Goal: Information Seeking & Learning: Find contact information

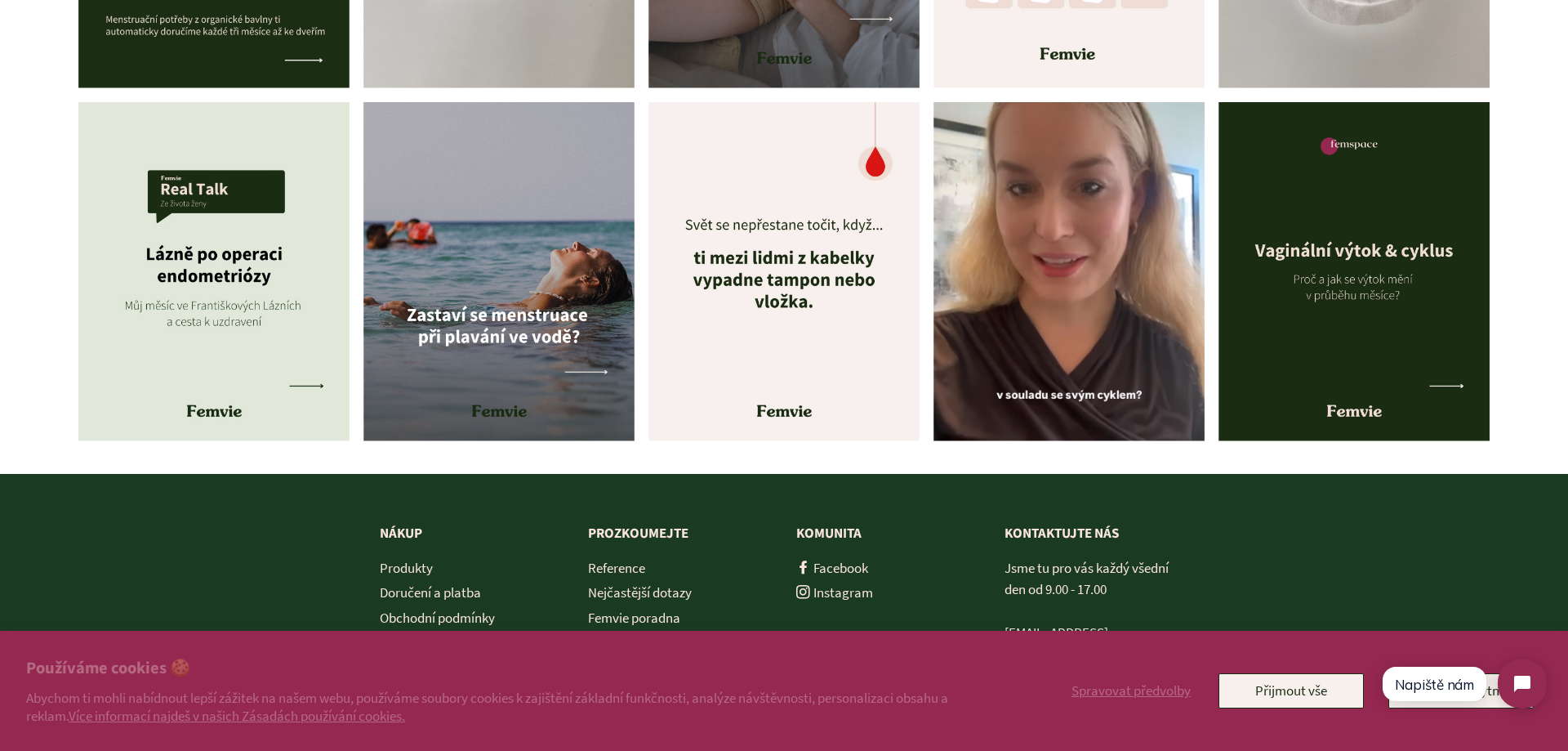
scroll to position [7454, 0]
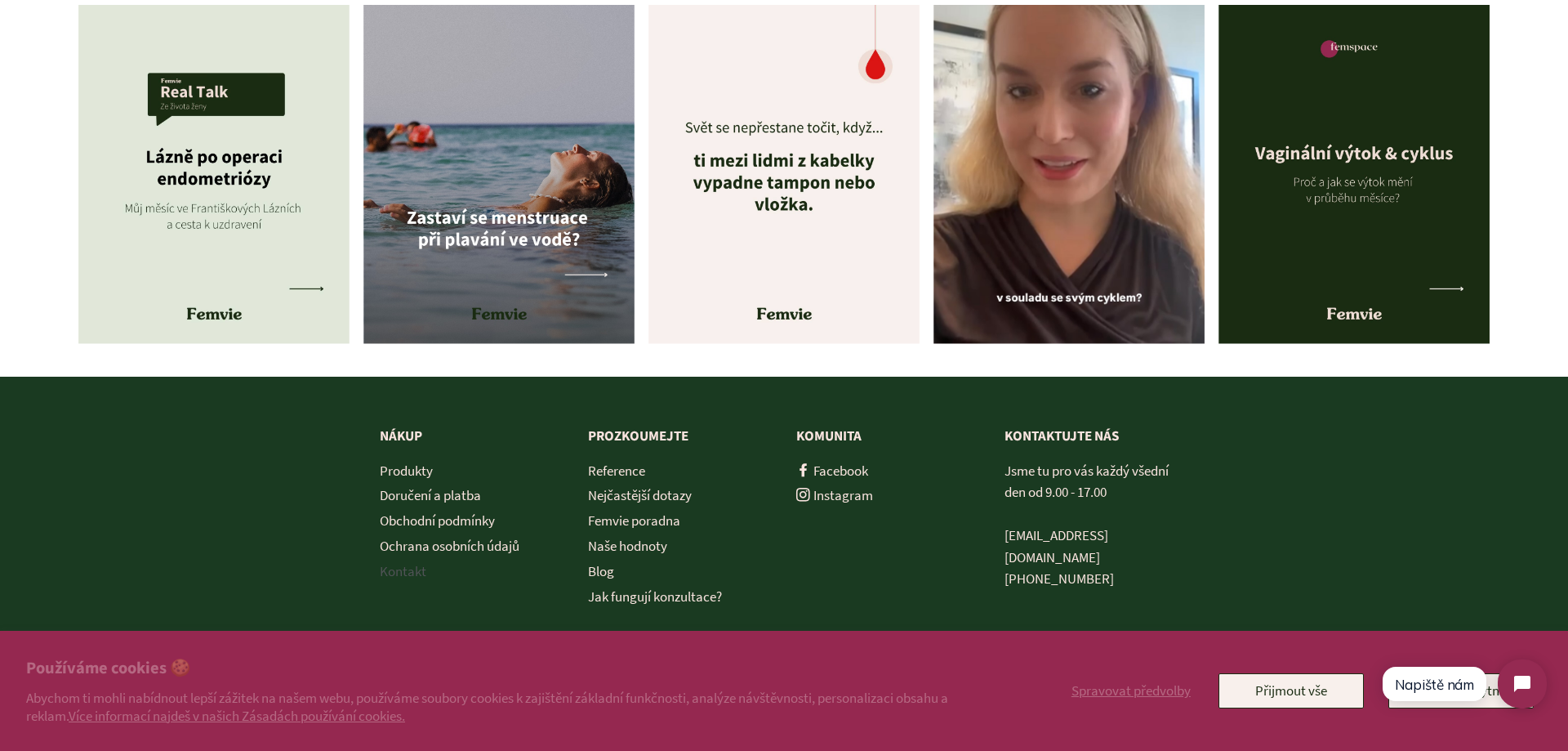
click at [393, 566] on link "Kontakt" at bounding box center [402, 571] width 47 height 18
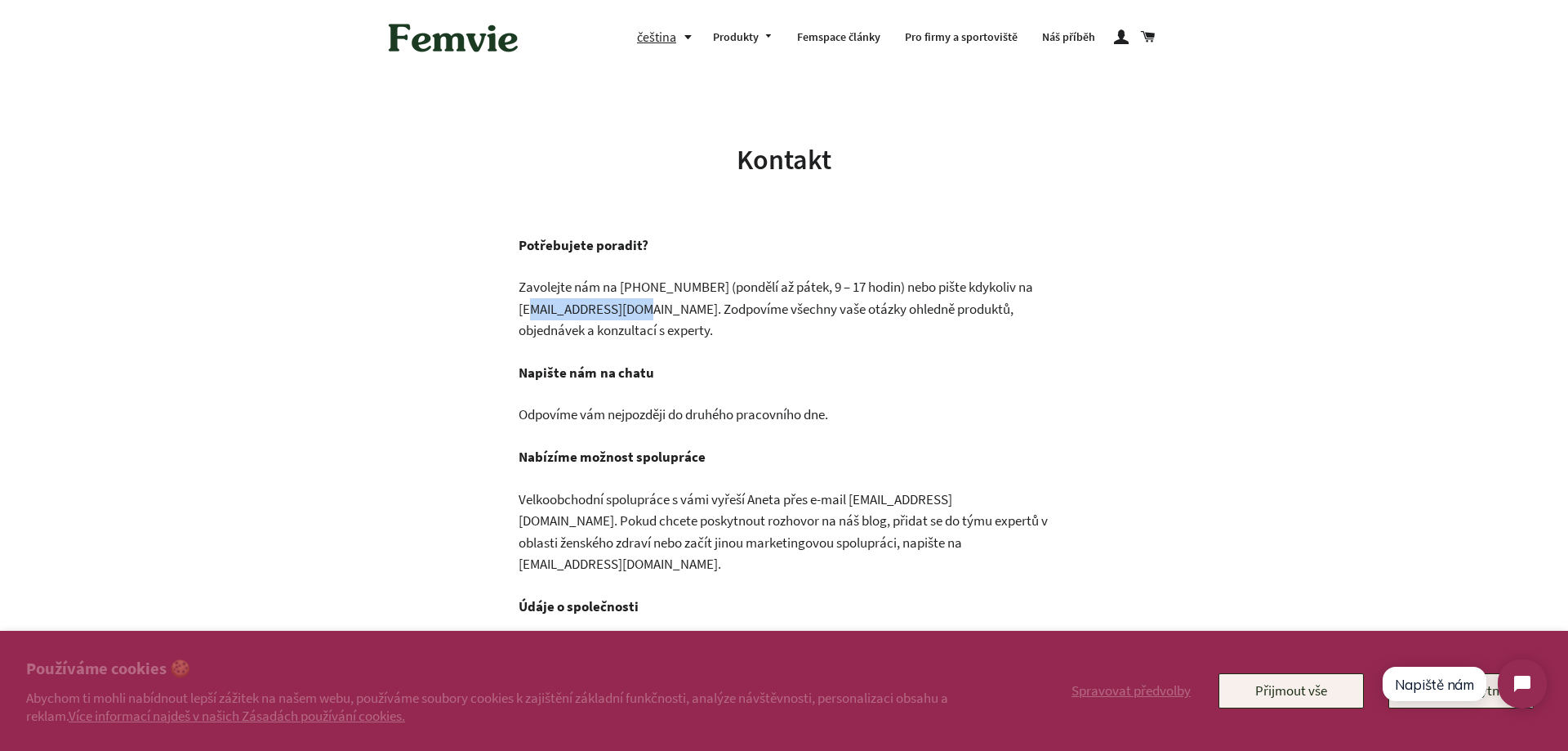
drag, startPoint x: 629, startPoint y: 307, endPoint x: 519, endPoint y: 318, distance: 110.5
click at [519, 318] on p "Zavolejte nám na +420 777 303 371‬ (pondělí až pátek, 9 – 17 hodin) nebo pište …" at bounding box center [784, 309] width 531 height 66
copy p "hello@femvie.com."
click at [651, 228] on div "Kontakt Potřebujete poradit? Zavolejte nám na +420 777 303 371‬ (pondělí až pát…" at bounding box center [772, 560] width 694 height 840
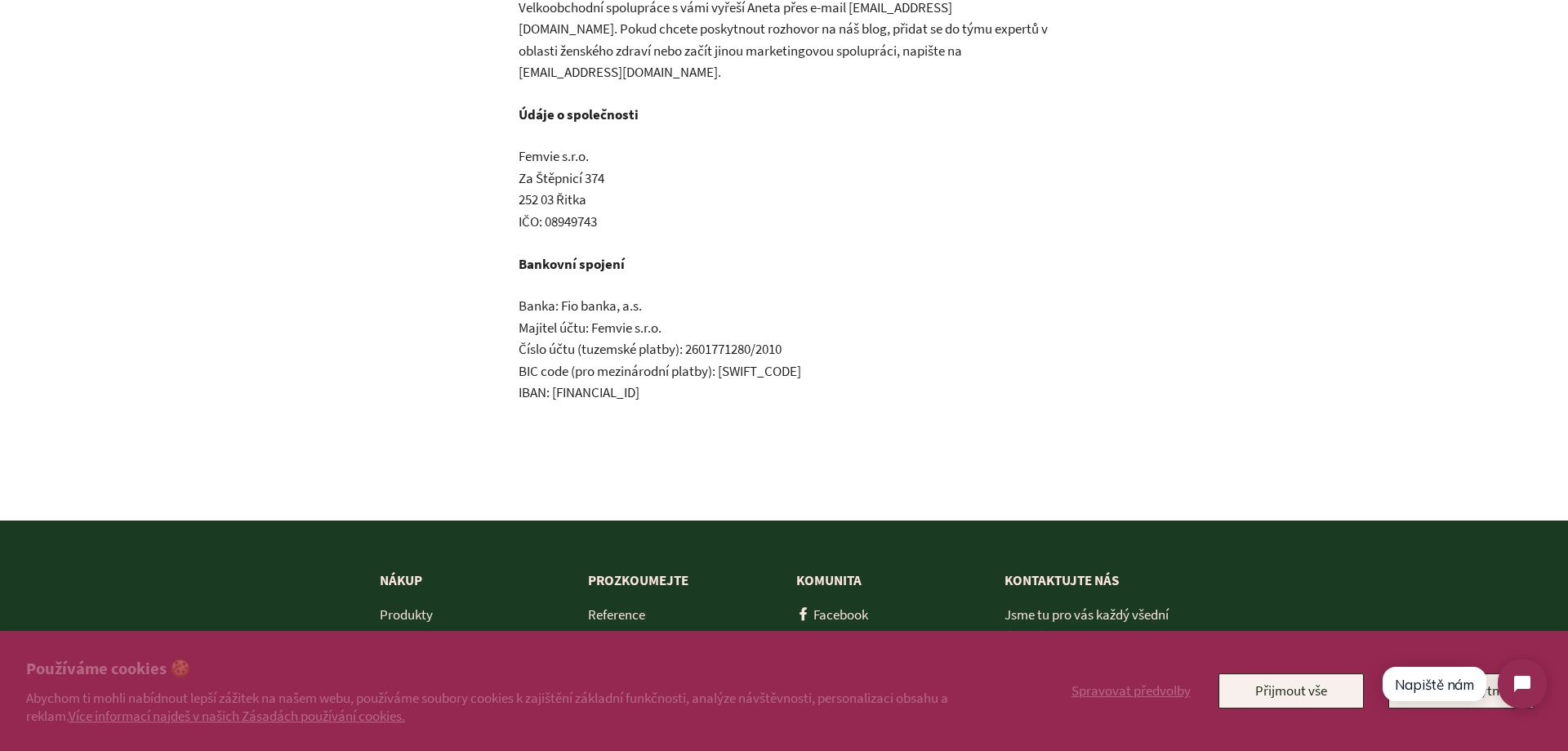
scroll to position [500, 0]
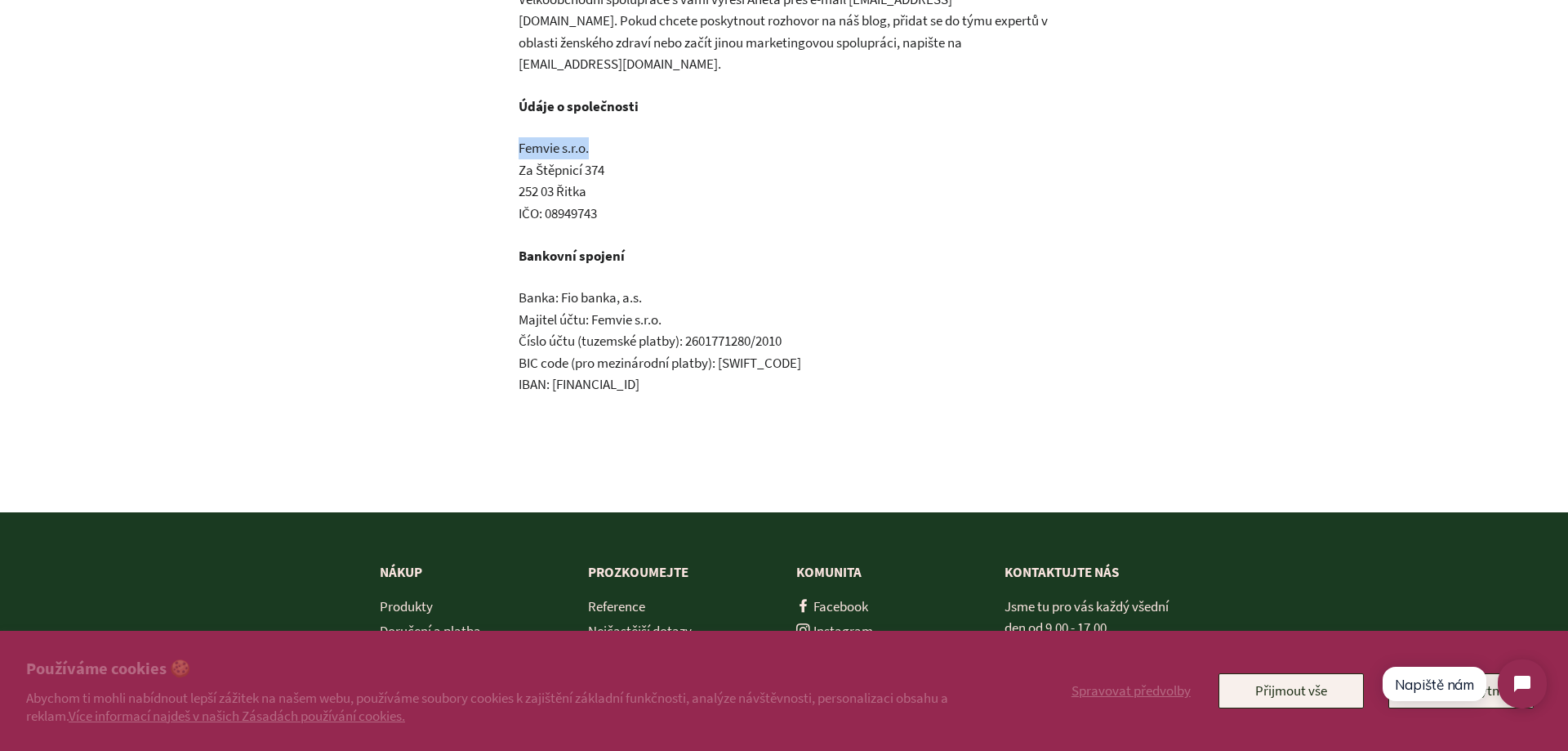
drag, startPoint x: 589, startPoint y: 125, endPoint x: 497, endPoint y: 124, distance: 92.0
click at [497, 124] on div "Potřebujete poradit? Zavolejte nám na +420 777 303 371‬ (pondělí až pátek, 9 – …" at bounding box center [772, 107] width 556 height 746
copy p "Femvie s.r.o."
click at [699, 168] on p "Femvie s.r.o. Za Štěpnicí 374 252 03 Řitka IČO: 08949743" at bounding box center [784, 180] width 531 height 87
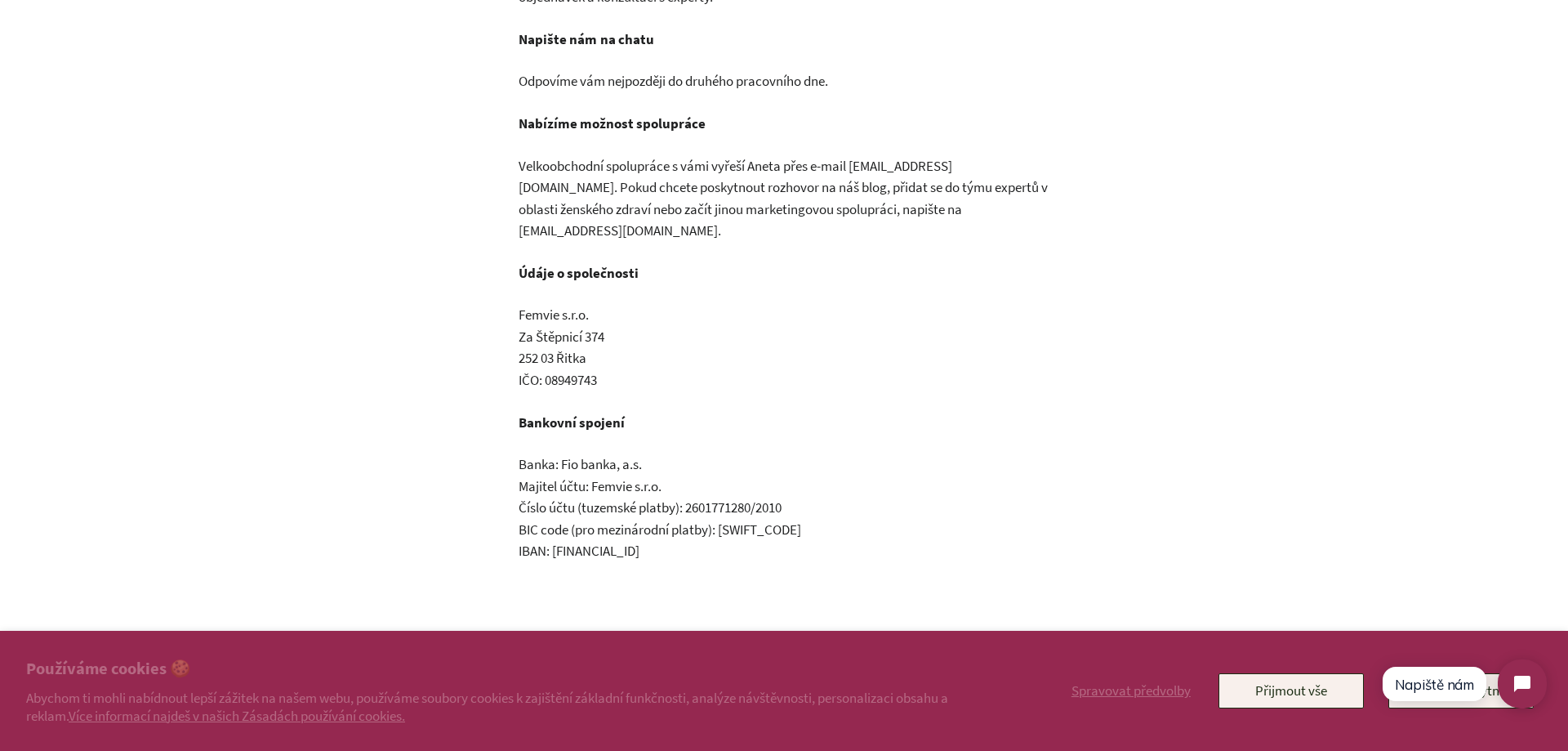
scroll to position [84, 0]
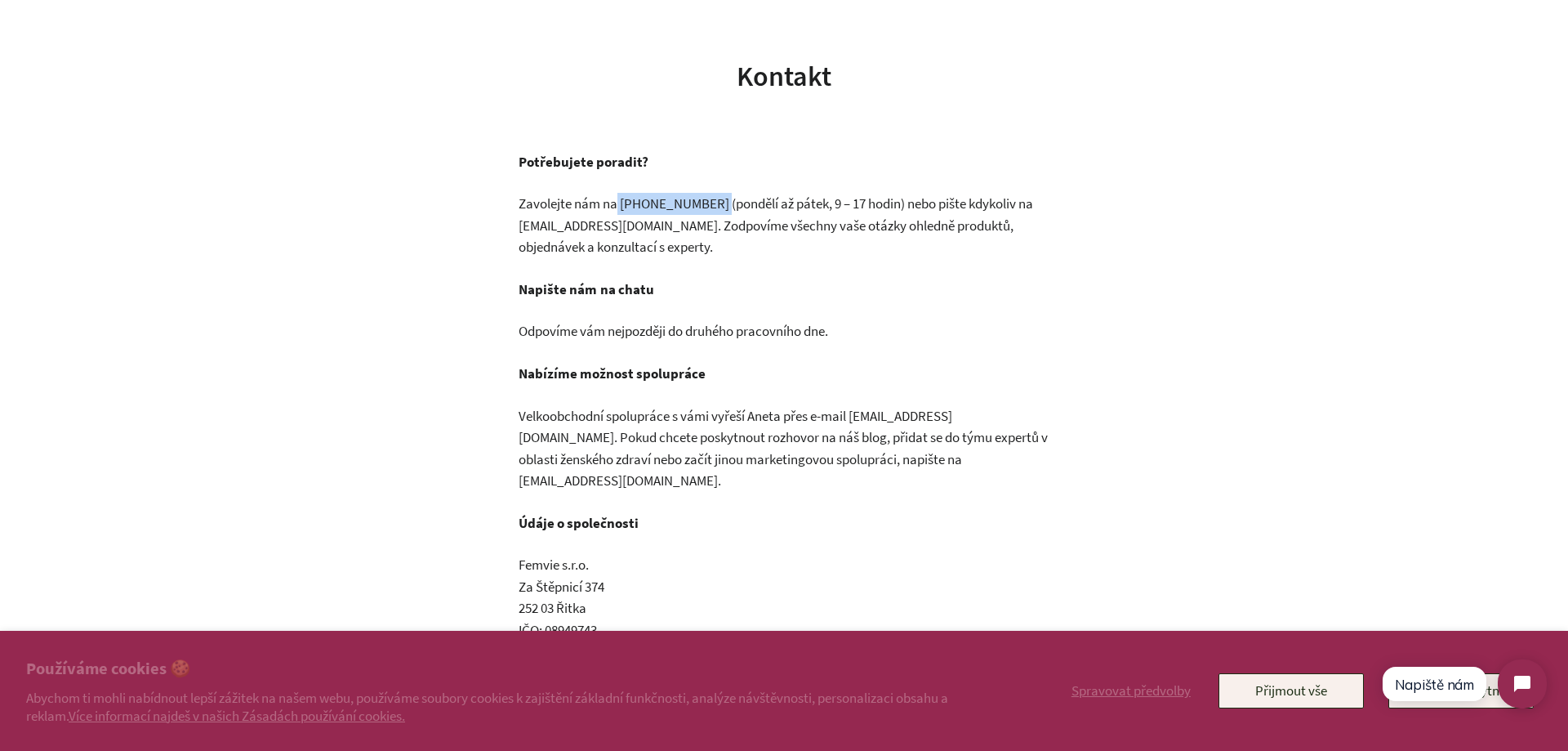
drag, startPoint x: 718, startPoint y: 202, endPoint x: 615, endPoint y: 202, distance: 103.0
click at [615, 202] on p "Zavolejte nám na +420 777 303 371‬ (pondělí až pátek, 9 – 17 hodin) nebo pište …" at bounding box center [784, 226] width 531 height 66
copy p "+420 777 303 371"
click at [766, 254] on p "Zavolejte nám na +420 777 303 371‬ (pondělí až pátek, 9 – 17 hodin) nebo pište …" at bounding box center [784, 226] width 531 height 66
drag, startPoint x: 624, startPoint y: 230, endPoint x: 521, endPoint y: 224, distance: 103.2
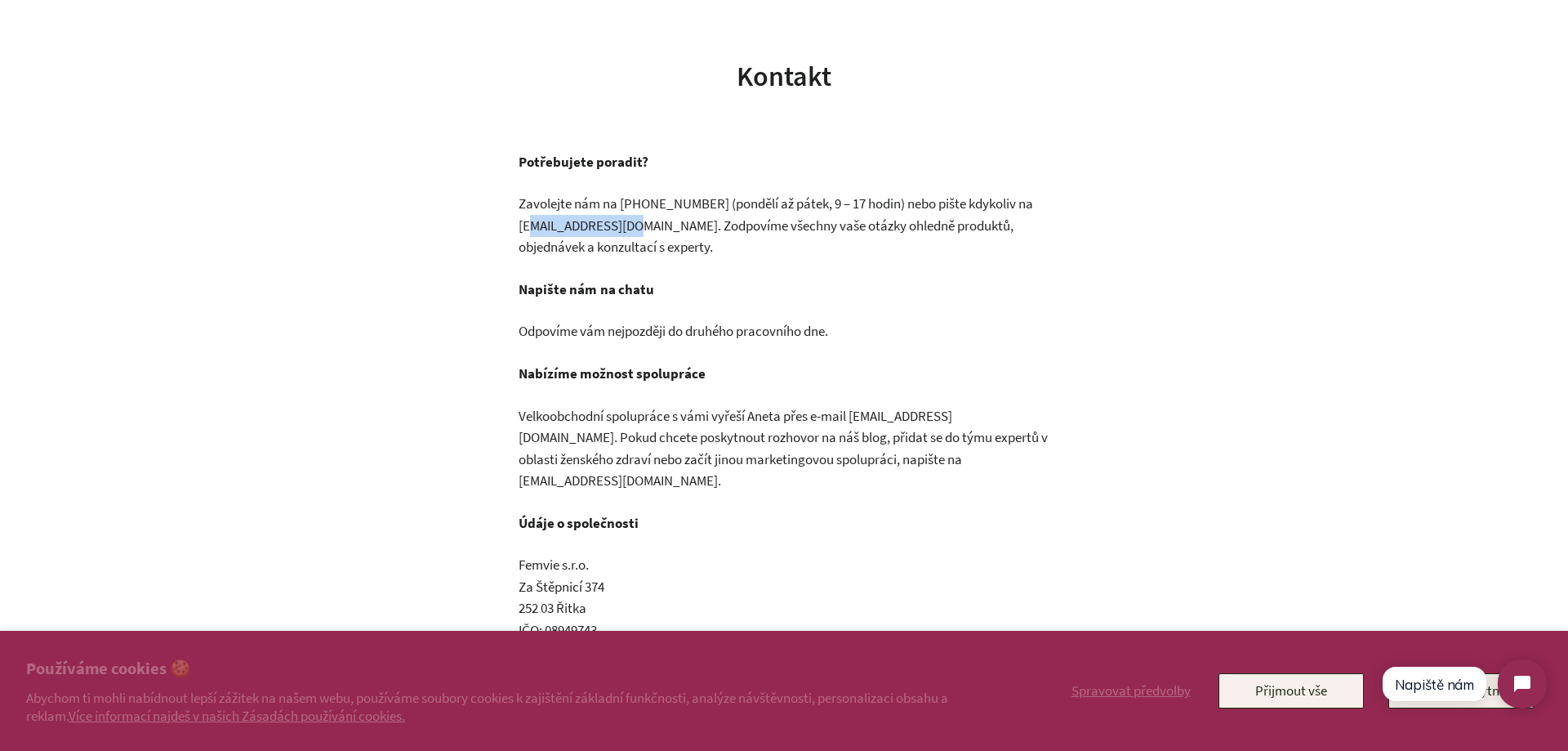
click at [521, 224] on p "Zavolejte nám na +420 777 303 371‬ (pondělí až pátek, 9 – 17 hodin) nebo pište …" at bounding box center [784, 226] width 531 height 66
copy p "[EMAIL_ADDRESS][DOMAIN_NAME]"
